Goal: Information Seeking & Learning: Find specific fact

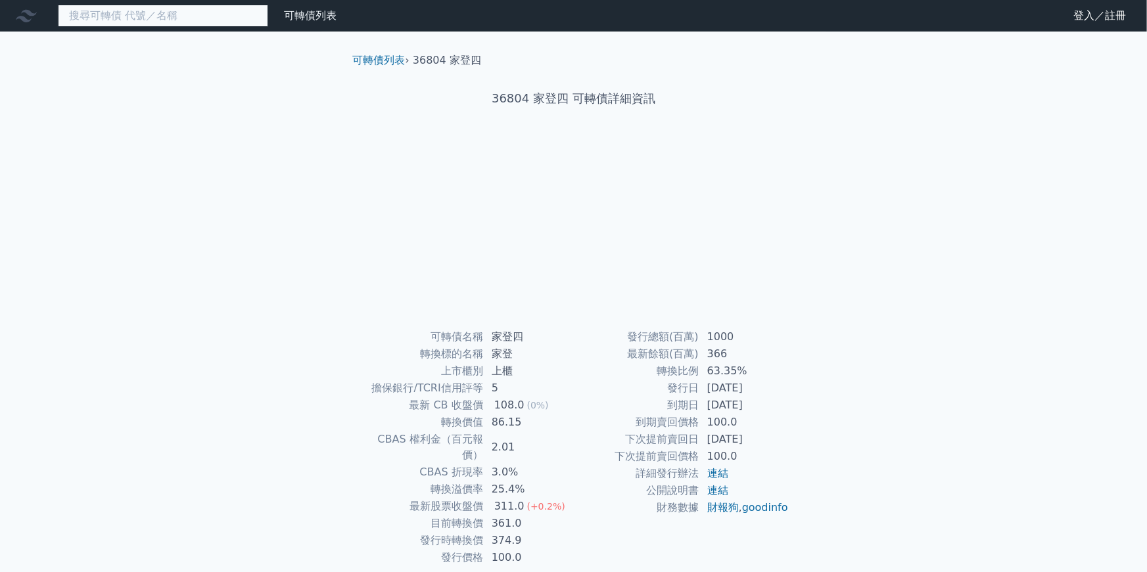
click at [252, 12] on input at bounding box center [163, 16] width 210 height 22
type input "r"
click at [1085, 17] on link "登入／註冊" at bounding box center [1100, 15] width 74 height 21
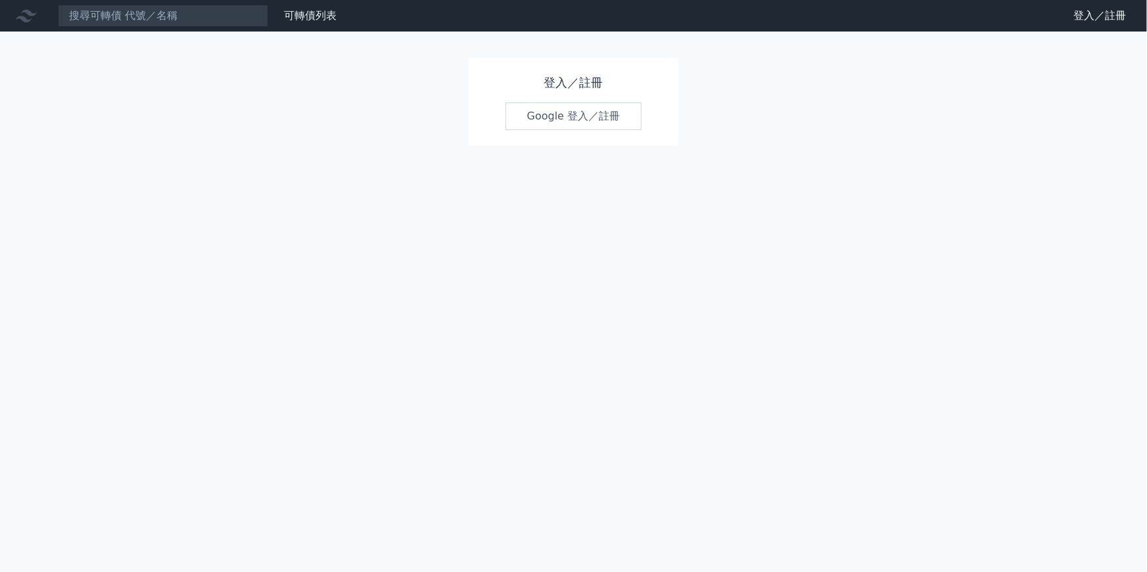
click at [613, 114] on link "Google 登入／註冊" at bounding box center [573, 117] width 137 height 28
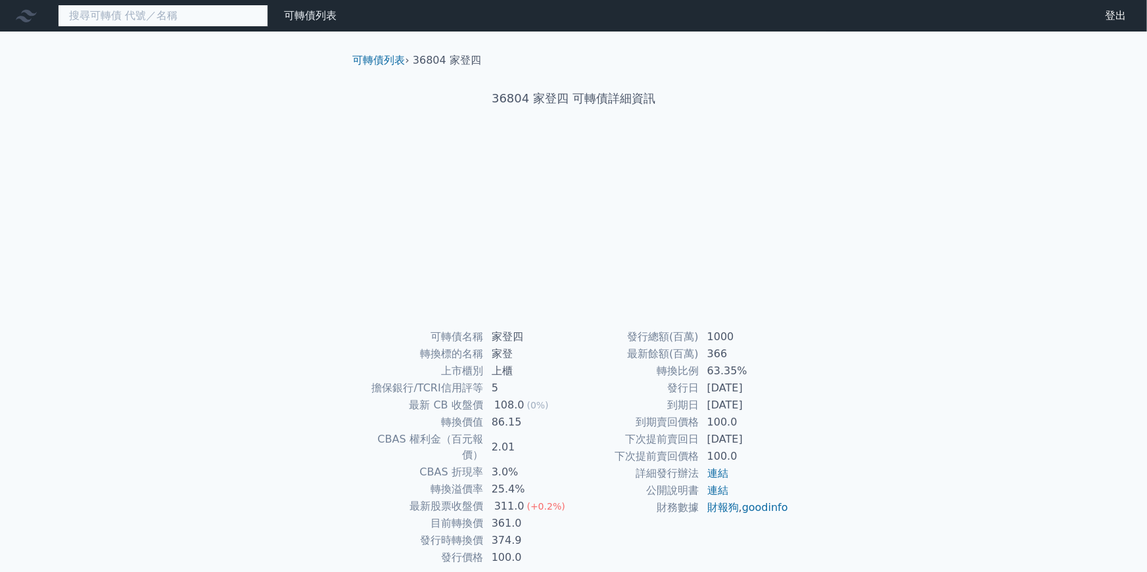
click at [231, 14] on input at bounding box center [163, 16] width 210 height 22
type input "3680"
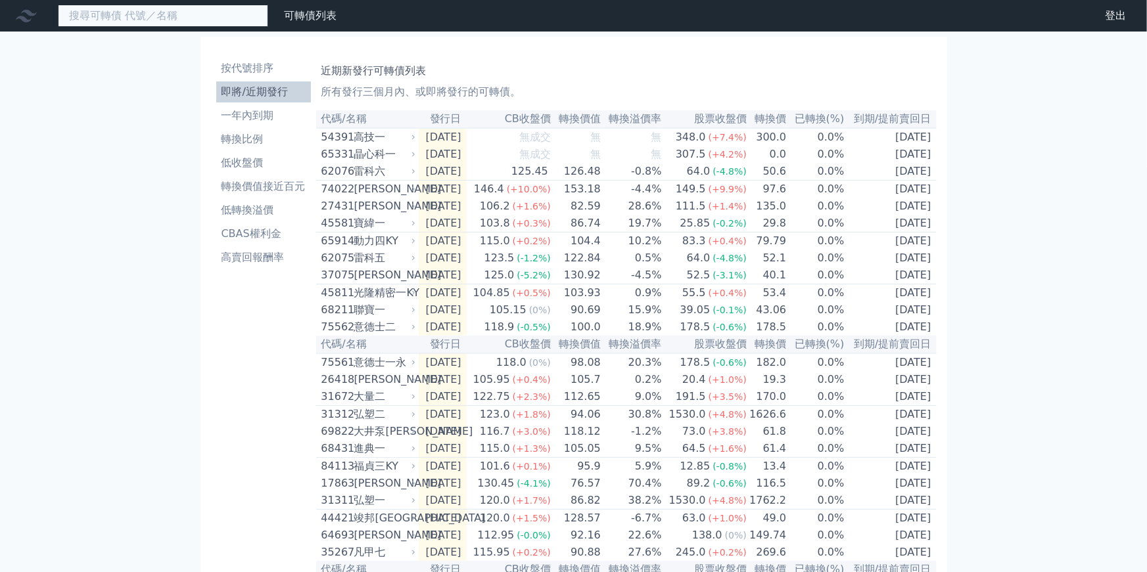
click at [226, 17] on input at bounding box center [163, 16] width 210 height 22
type input "家登"
